Goal: Task Accomplishment & Management: Complete application form

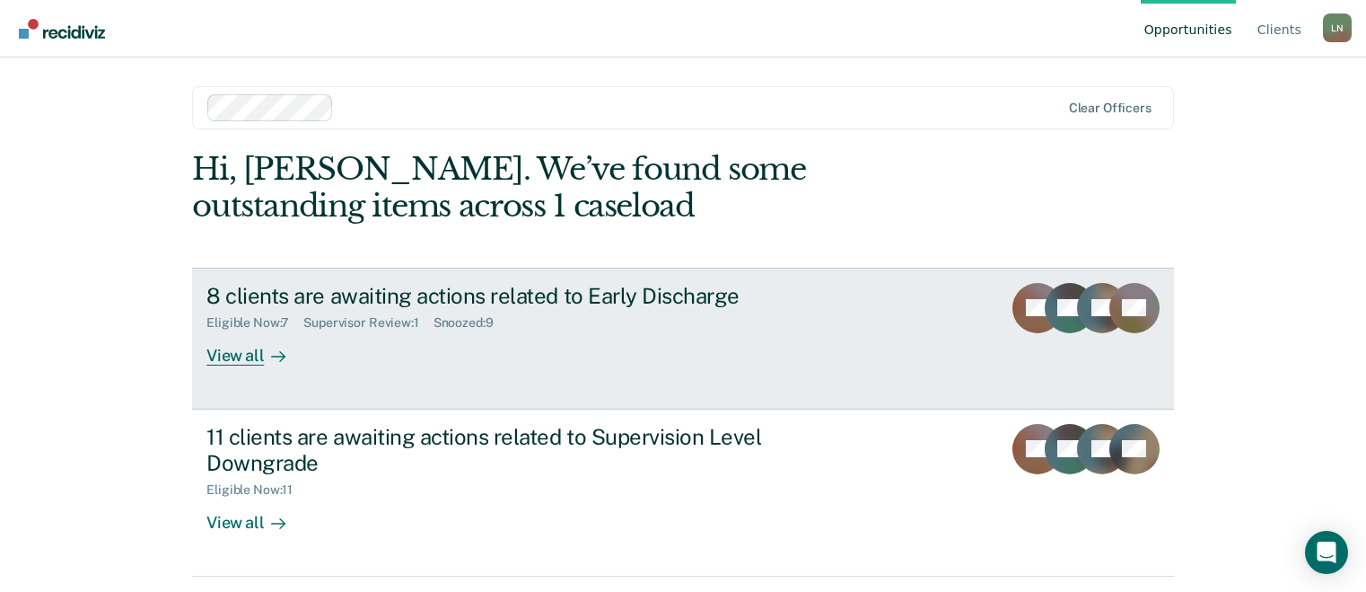
click at [244, 363] on div "View all" at bounding box center [256, 347] width 101 height 35
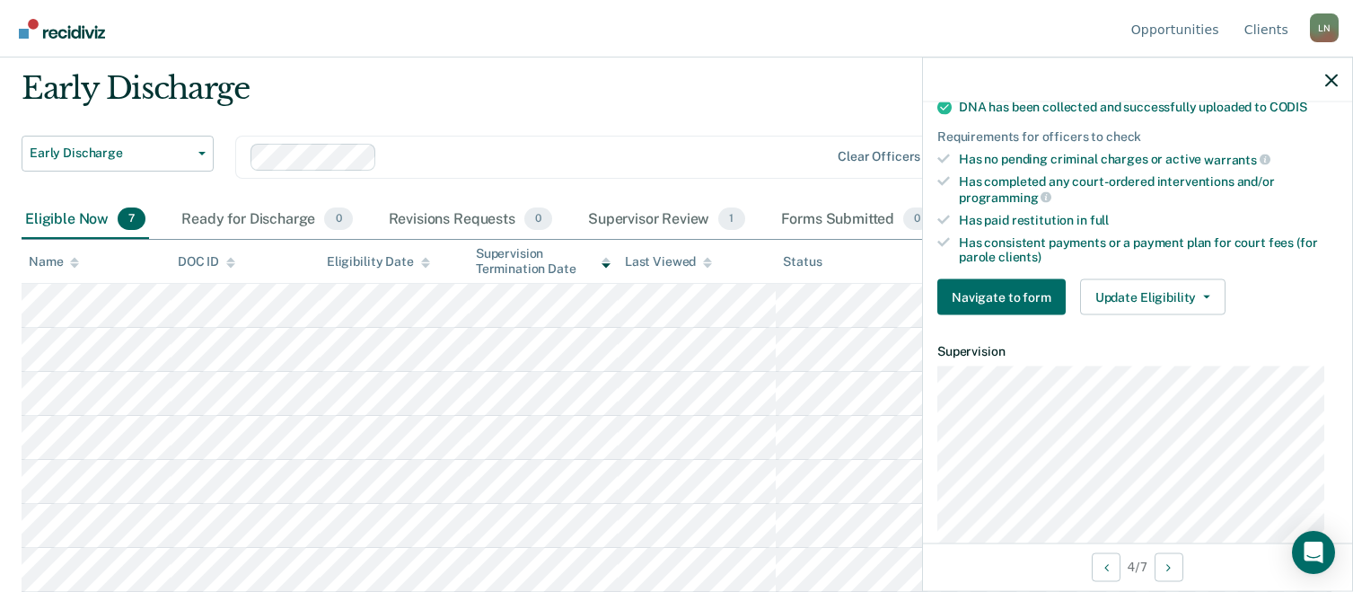
scroll to position [468, 0]
click at [1030, 305] on button "Navigate to form" at bounding box center [1001, 296] width 128 height 36
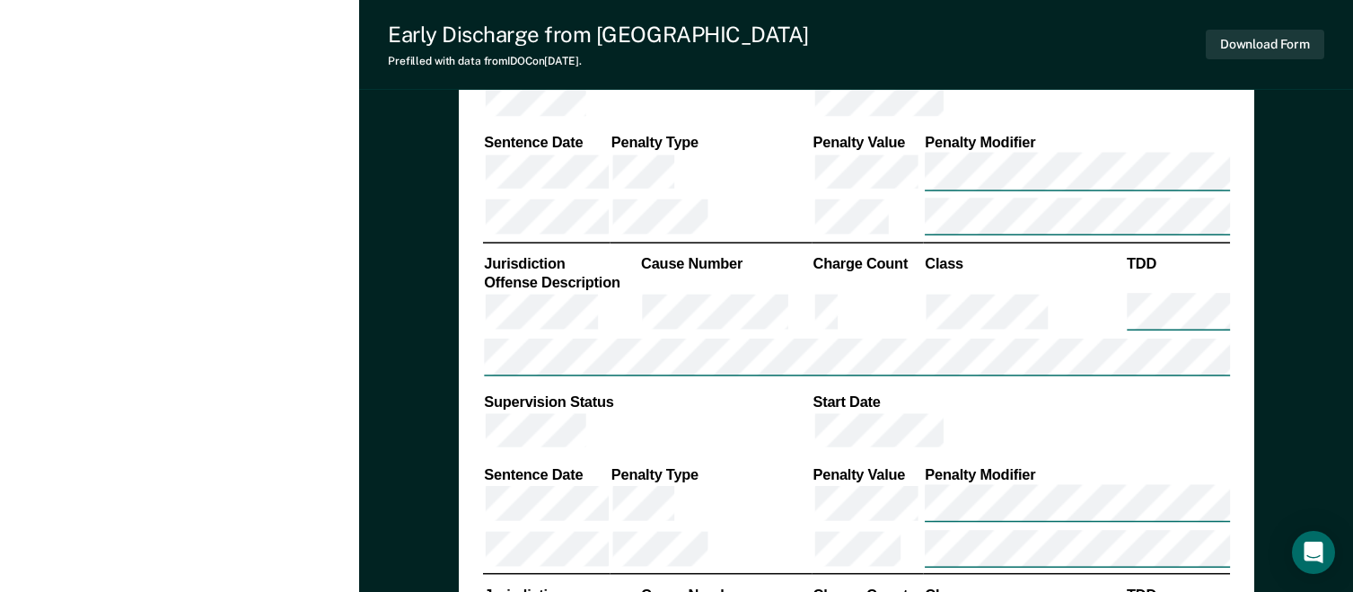
scroll to position [1893, 0]
type textarea "x"
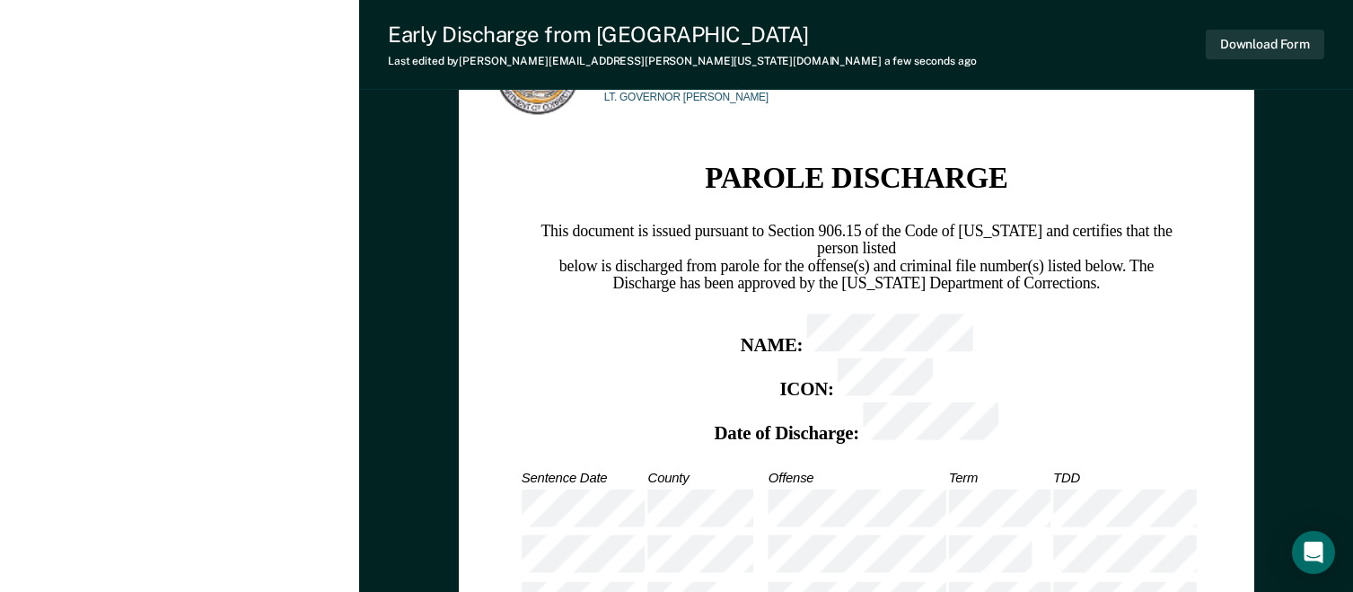
scroll to position [3134, 0]
